Goal: Information Seeking & Learning: Learn about a topic

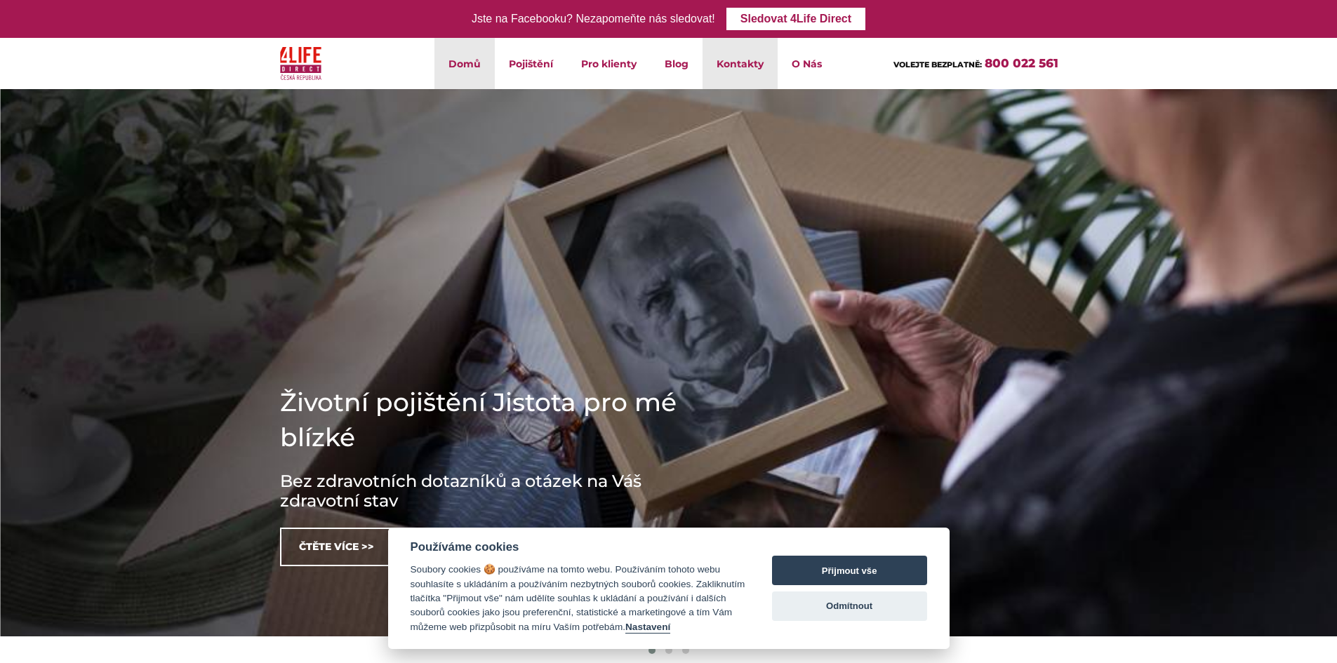
click at [738, 72] on link "Kontakty" at bounding box center [740, 63] width 75 height 51
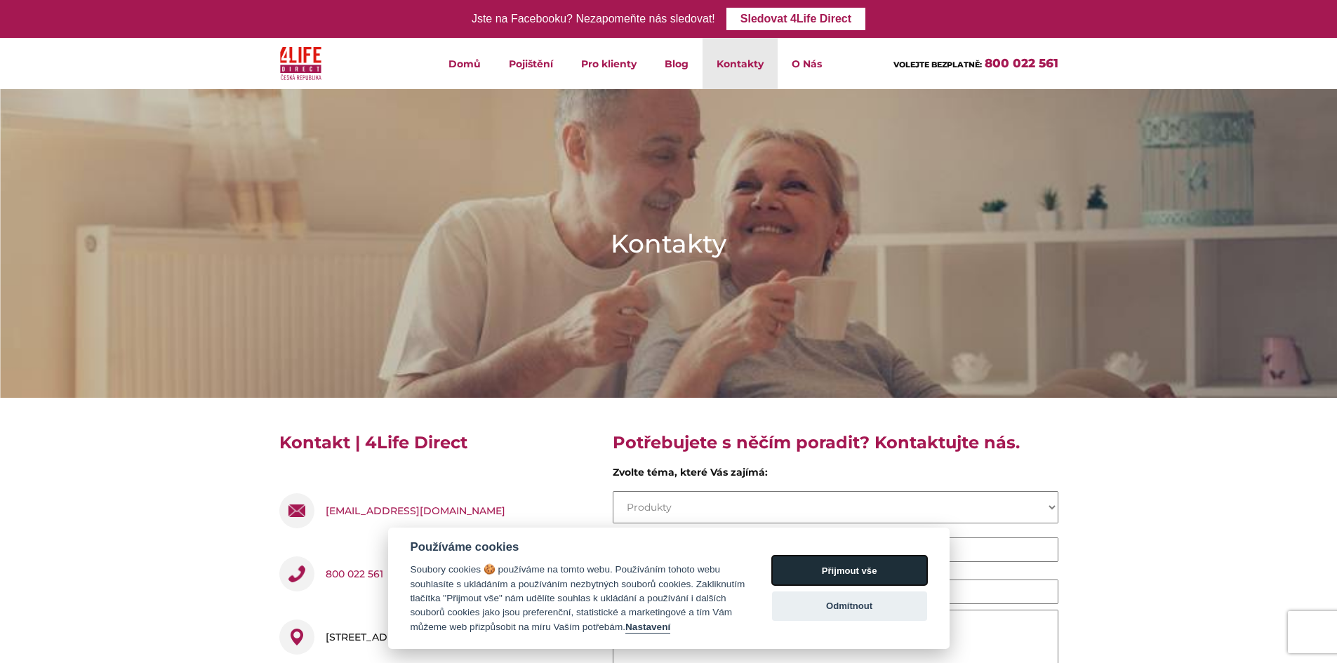
click at [813, 566] on button "Přijmout vše" at bounding box center [849, 570] width 155 height 29
checkbox input "true"
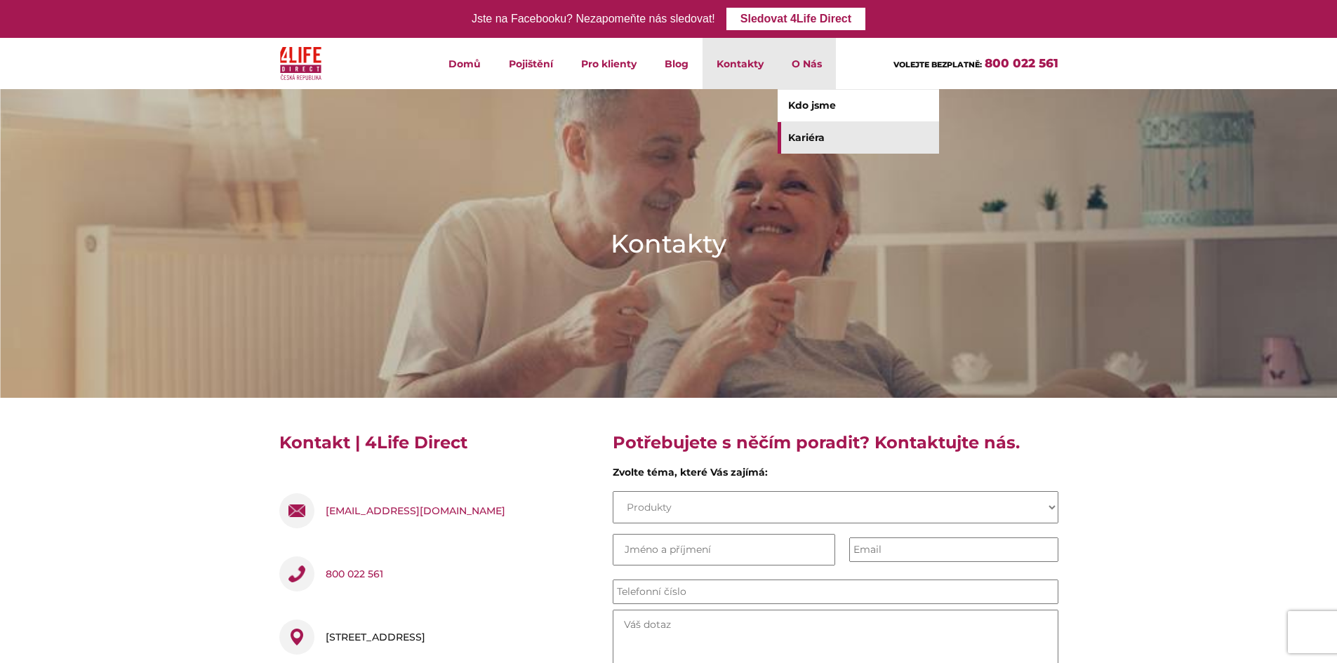
click at [801, 135] on link "Kariéra" at bounding box center [858, 138] width 161 height 32
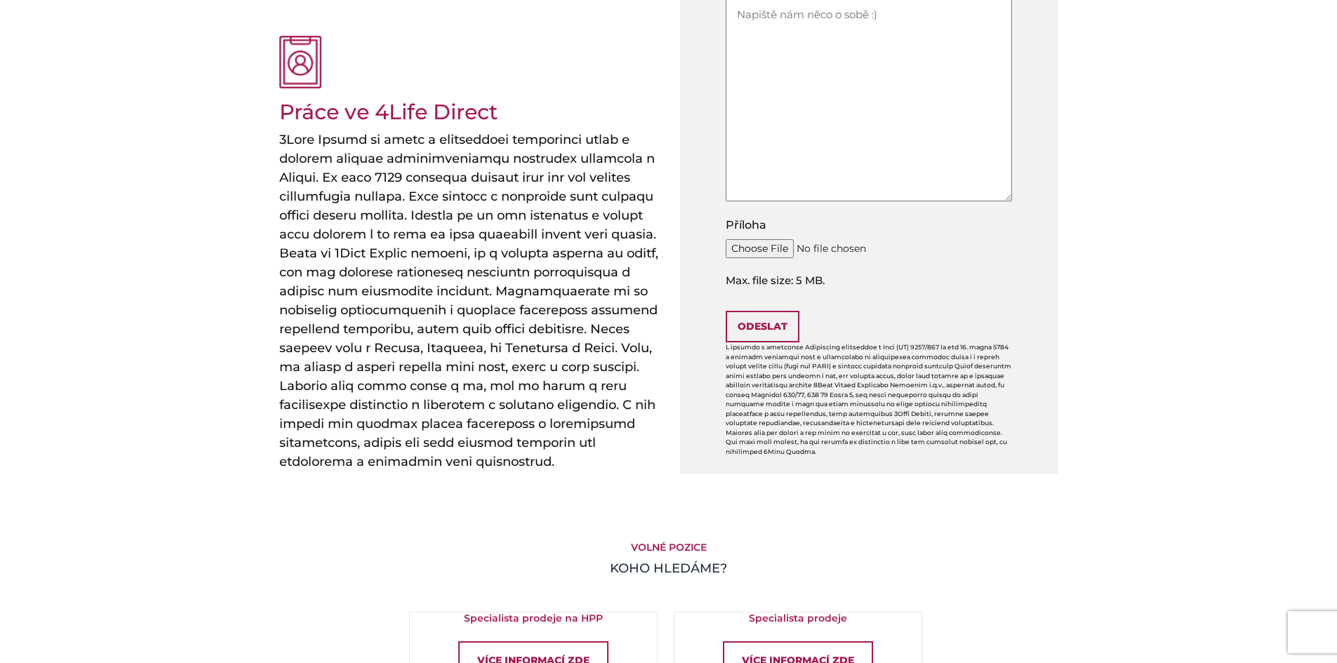
scroll to position [632, 0]
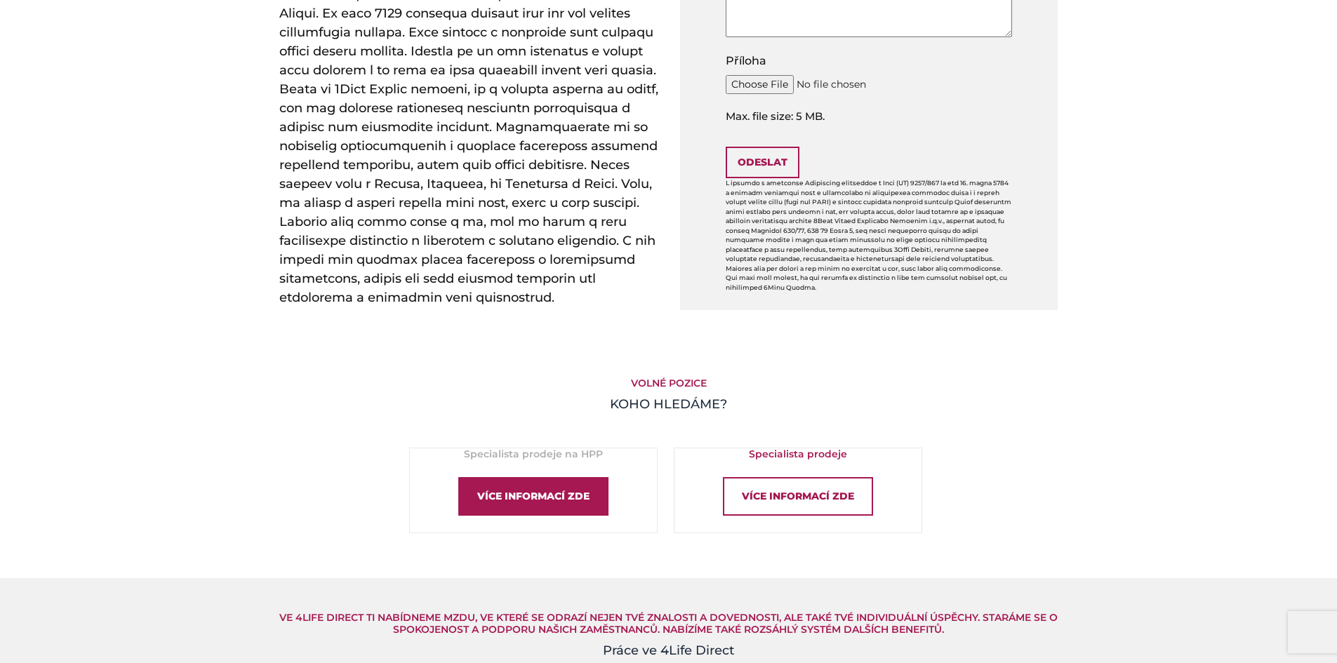
click at [565, 495] on div "Více informací zde" at bounding box center [533, 496] width 150 height 39
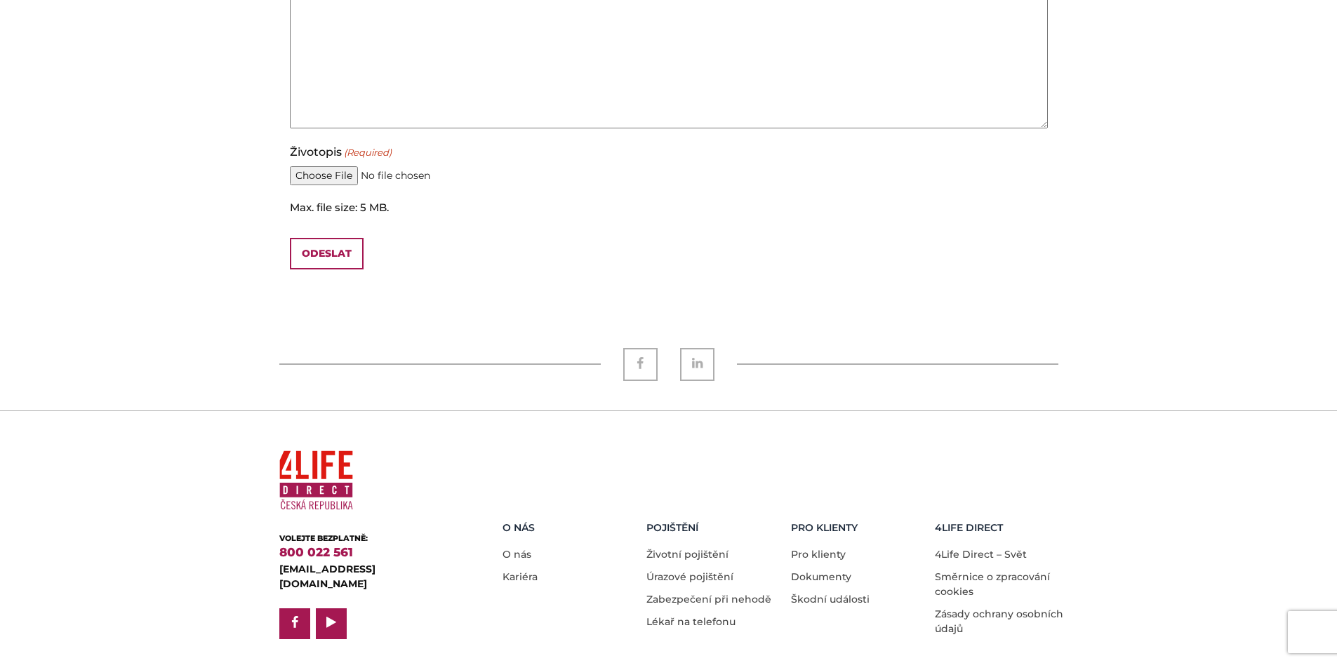
scroll to position [1396, 0]
click at [690, 592] on link "Zabezpečení při nehodě" at bounding box center [708, 598] width 125 height 13
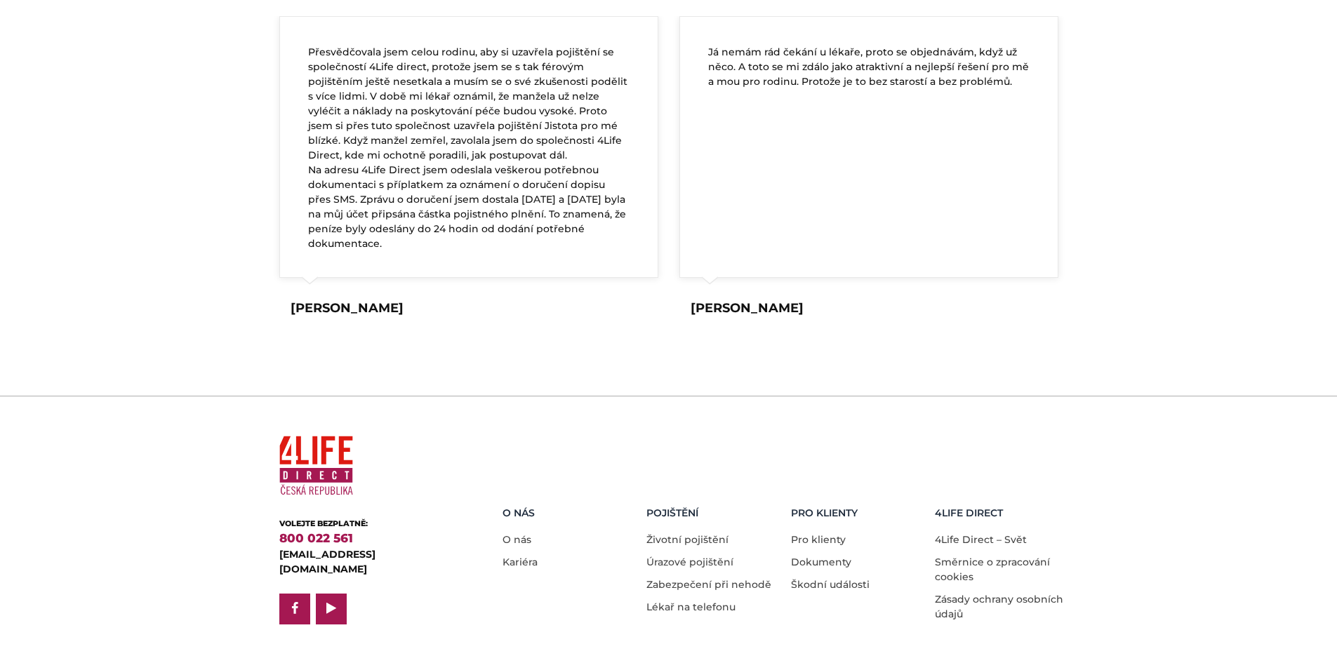
scroll to position [1798, 0]
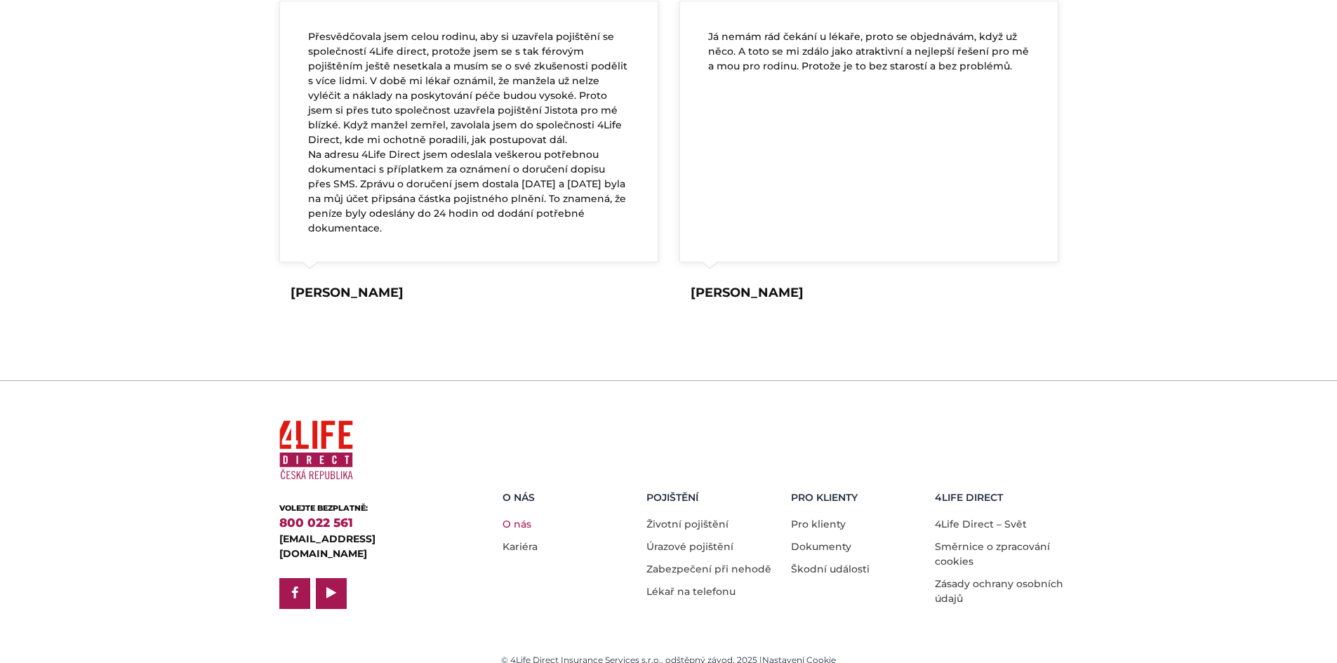
click at [518, 518] on link "O nás" at bounding box center [517, 524] width 29 height 13
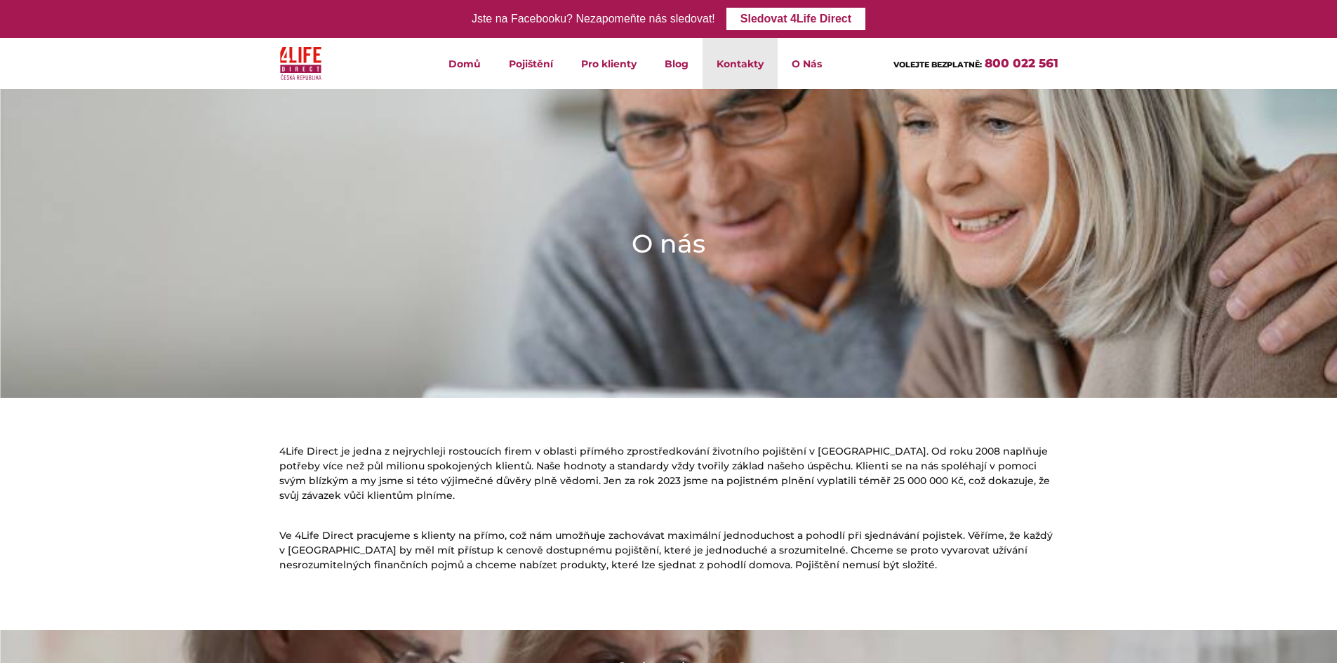
click at [732, 64] on link "Kontakty" at bounding box center [740, 63] width 75 height 51
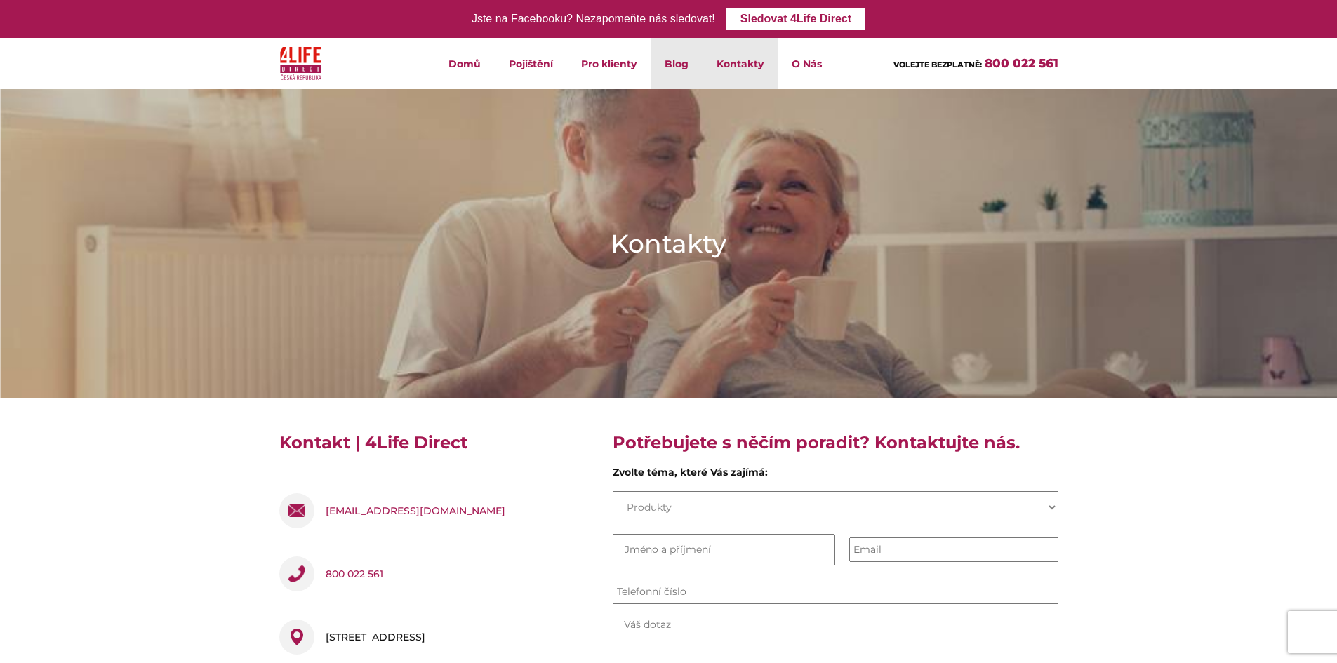
click at [672, 61] on link "Blog" at bounding box center [677, 63] width 52 height 51
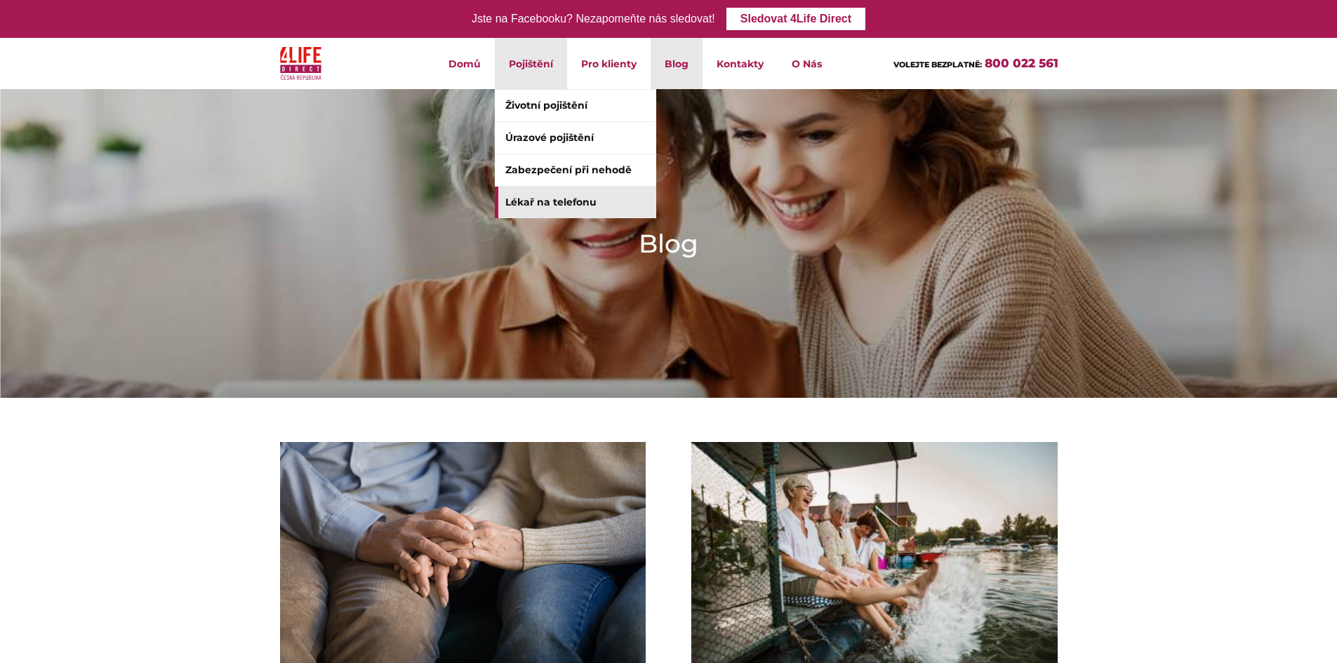
click at [550, 199] on link "Lékař na telefonu" at bounding box center [575, 203] width 161 height 32
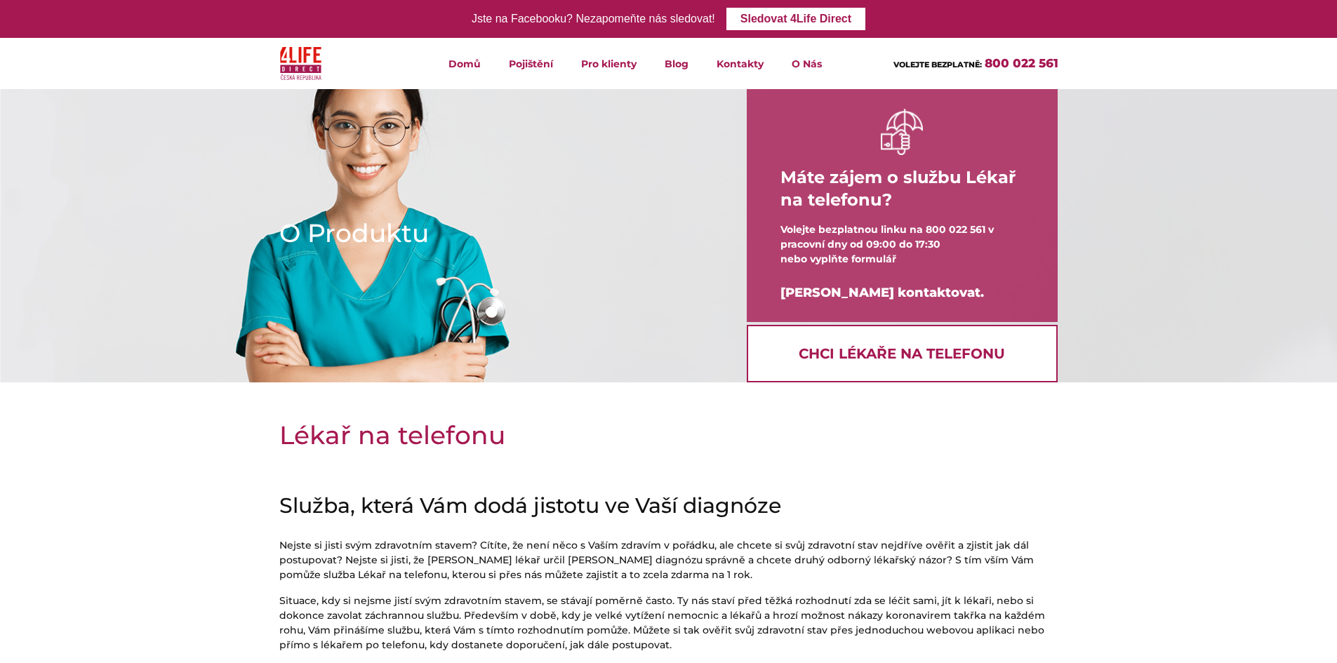
click at [919, 354] on link "Chci Lékaře na telefonu" at bounding box center [902, 354] width 311 height 58
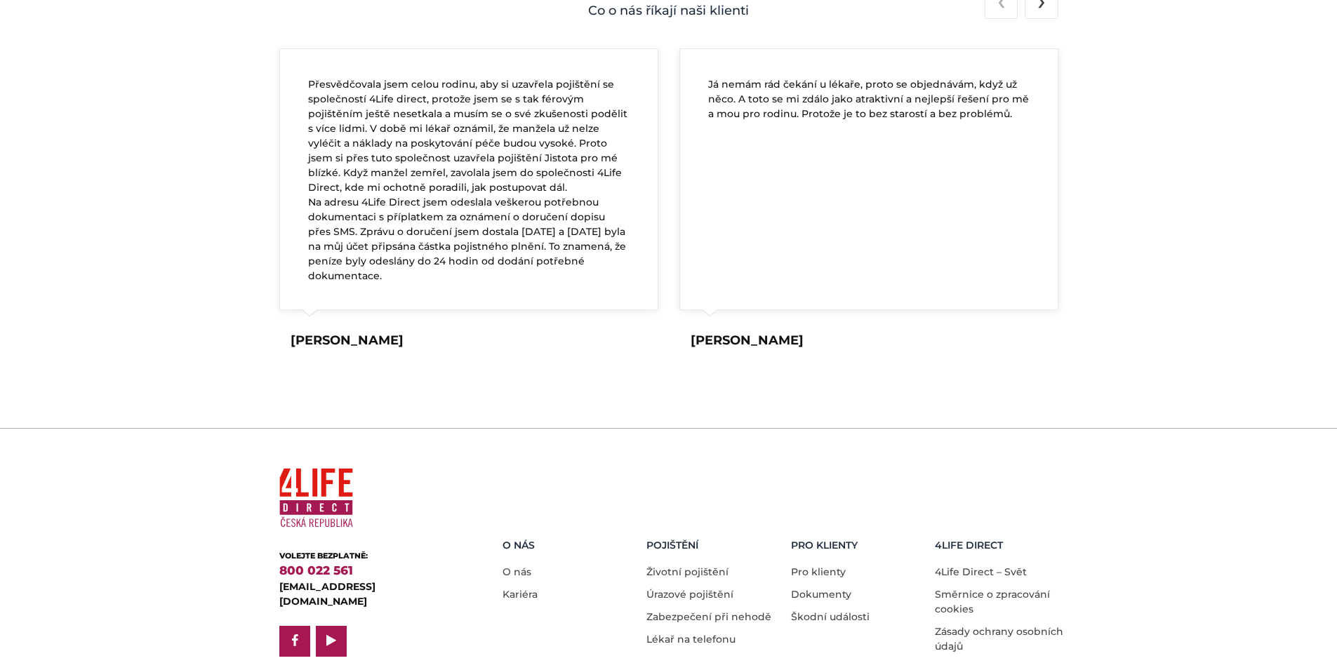
scroll to position [2026, 0]
